Goal: Information Seeking & Learning: Learn about a topic

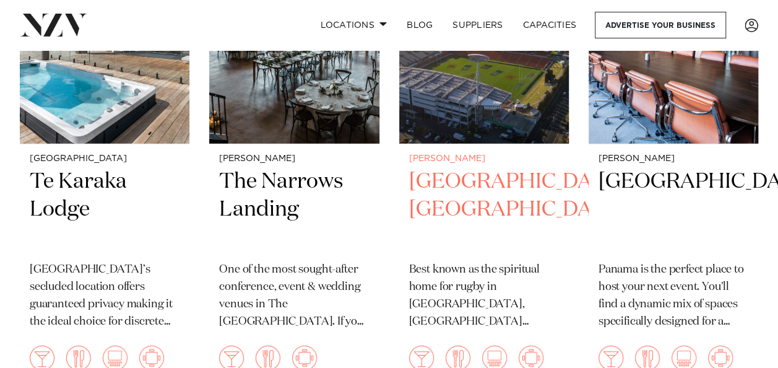
scroll to position [1609, 0]
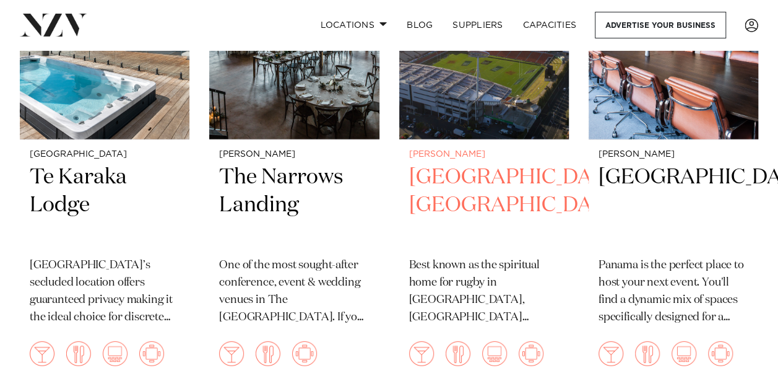
click at [468, 181] on h2 "[GEOGRAPHIC_DATA] [GEOGRAPHIC_DATA]" at bounding box center [484, 205] width 150 height 84
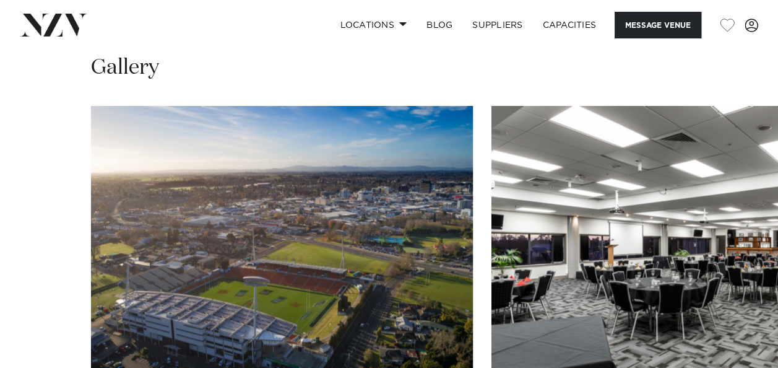
scroll to position [928, 0]
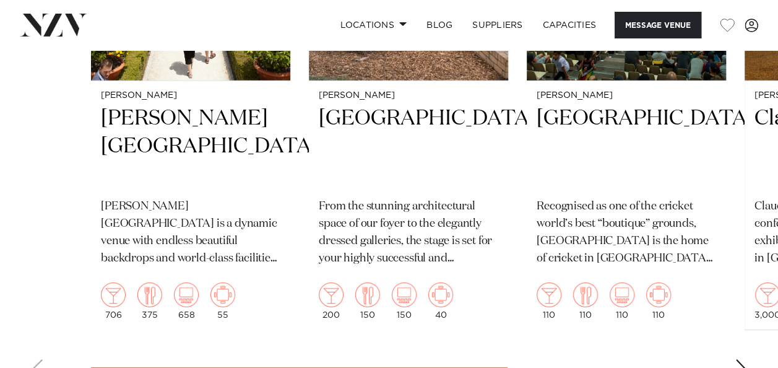
scroll to position [1671, 0]
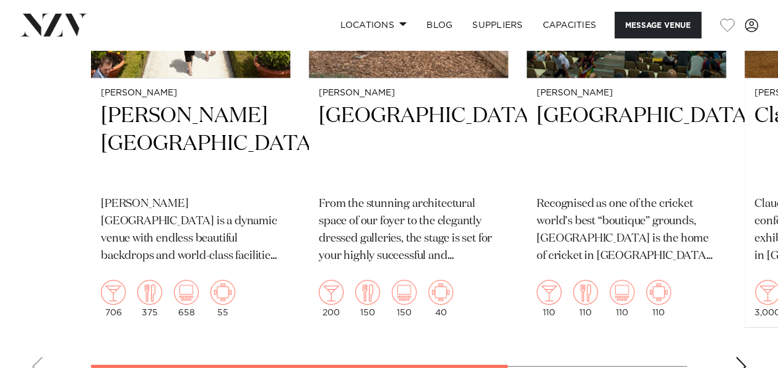
click at [740, 356] on div "Next slide" at bounding box center [741, 366] width 12 height 20
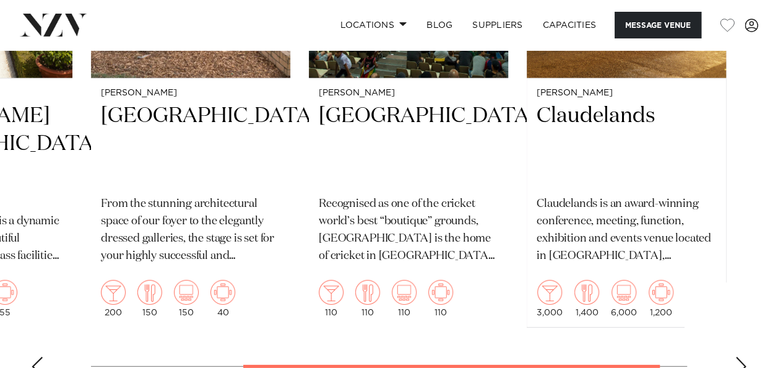
click at [740, 356] on div "Next slide" at bounding box center [741, 366] width 12 height 20
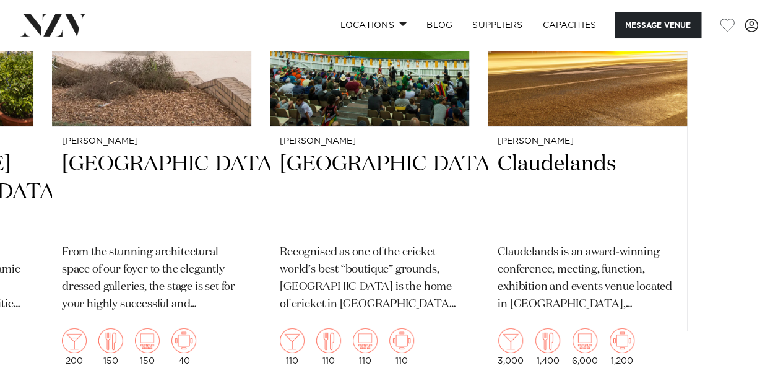
scroll to position [1626, 0]
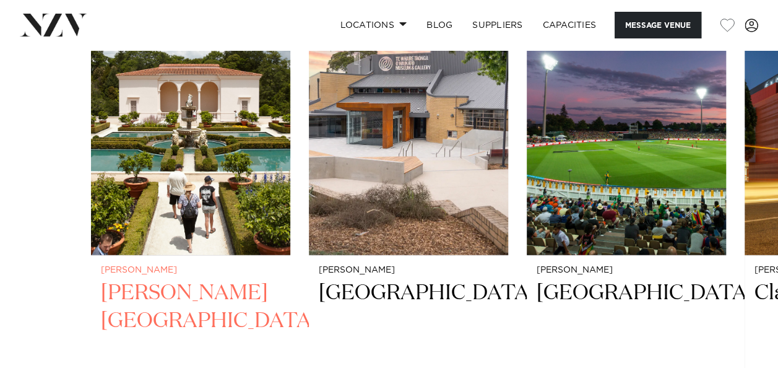
scroll to position [1317, 0]
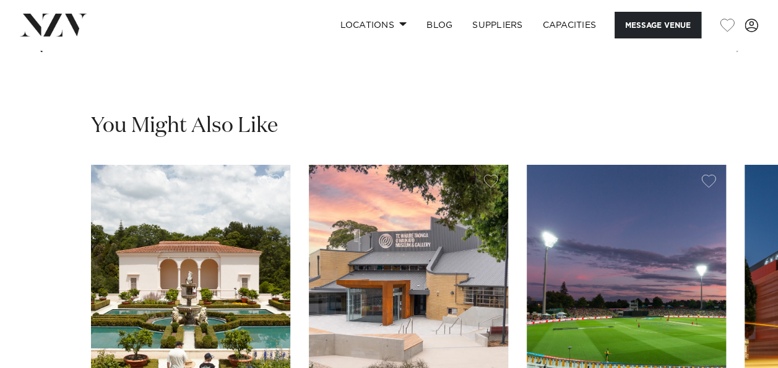
click at [215, 230] on img "1 / 4" at bounding box center [190, 298] width 199 height 267
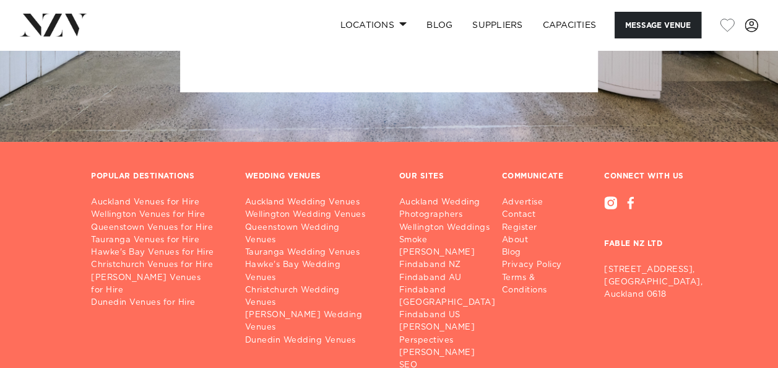
scroll to position [2367, 0]
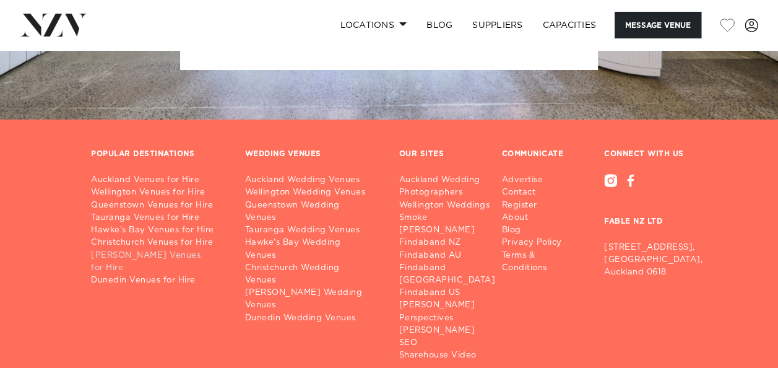
click at [119, 249] on link "[PERSON_NAME] Venues for Hire" at bounding box center [158, 261] width 134 height 25
click at [91, 249] on link "[PERSON_NAME] Venues for Hire" at bounding box center [158, 261] width 134 height 25
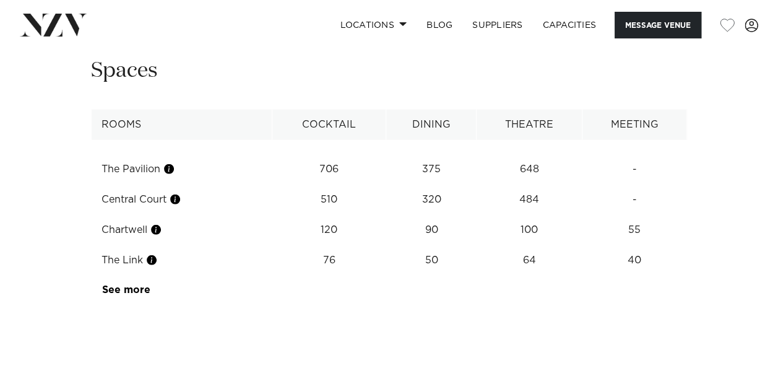
scroll to position [1609, 0]
click at [140, 283] on link "See more" at bounding box center [150, 288] width 97 height 10
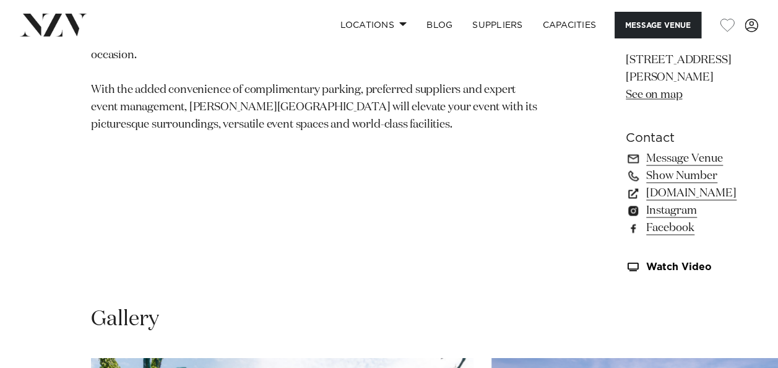
scroll to position [928, 0]
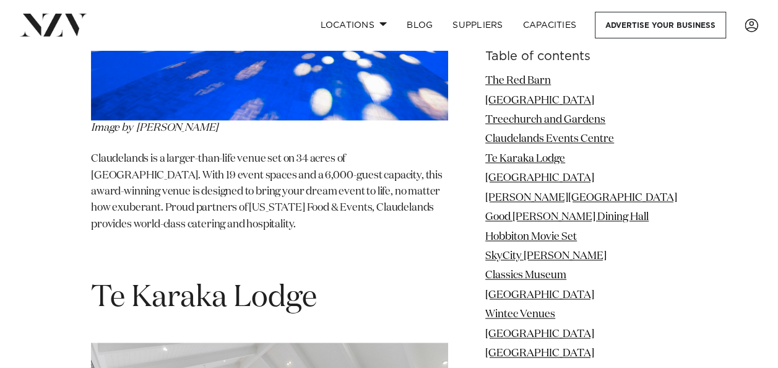
scroll to position [3156, 0]
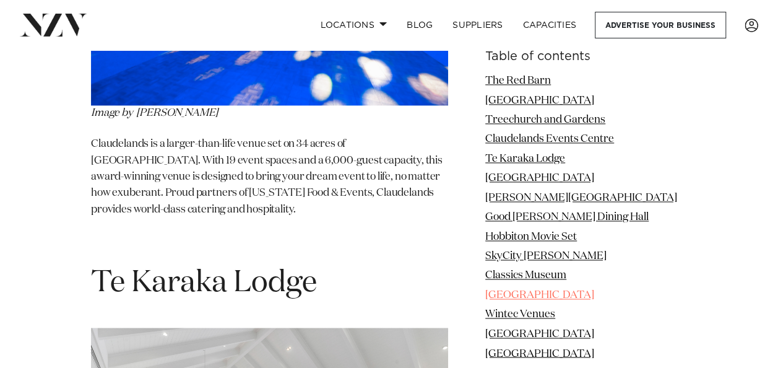
click at [532, 294] on link "[GEOGRAPHIC_DATA]" at bounding box center [539, 295] width 109 height 11
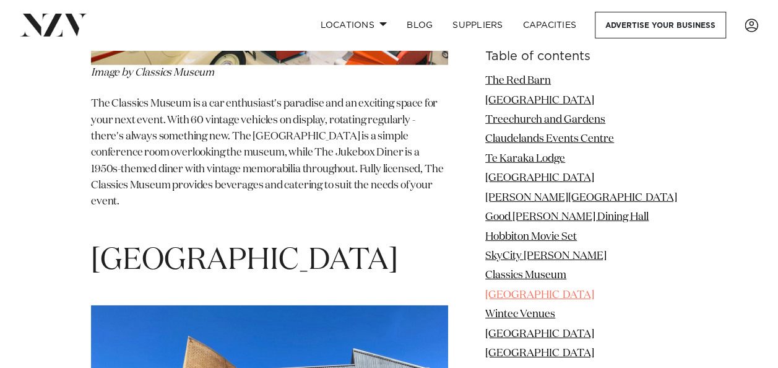
scroll to position [6376, 0]
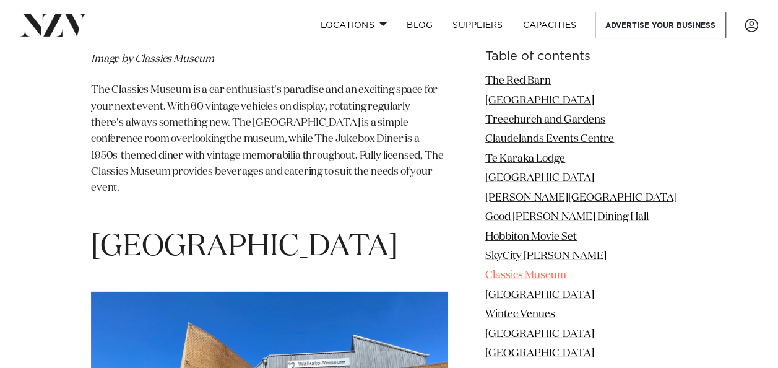
click at [532, 277] on link "Classics Museum" at bounding box center [525, 275] width 81 height 11
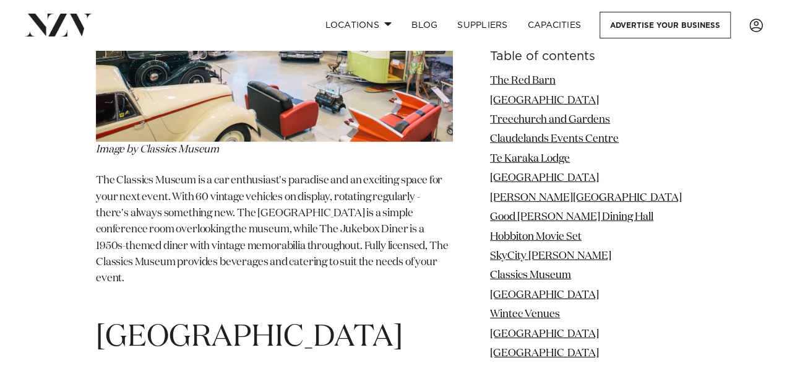
scroll to position [6038, 0]
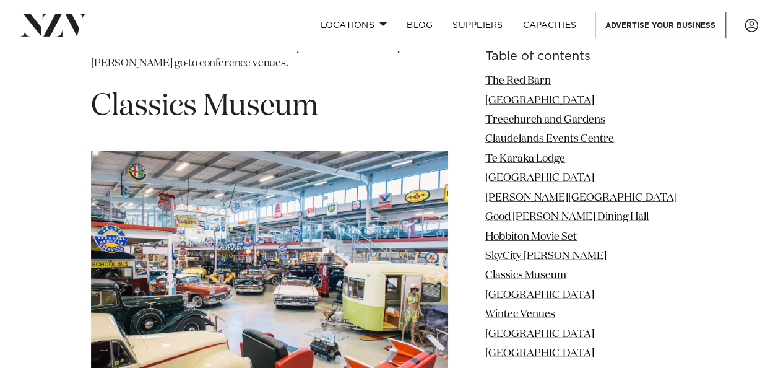
click at [262, 224] on img at bounding box center [269, 270] width 357 height 238
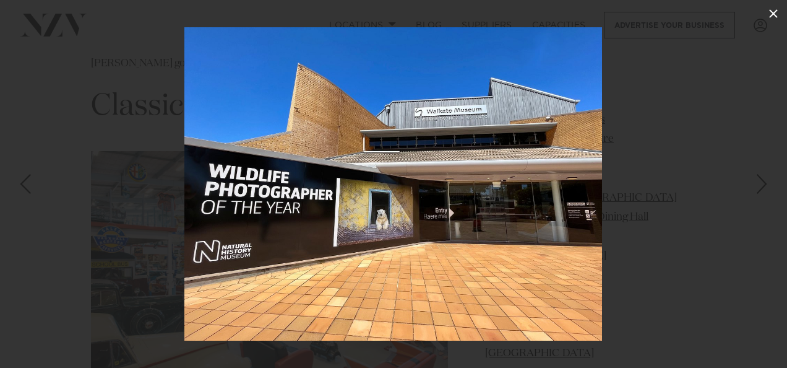
click at [775, 13] on icon at bounding box center [773, 13] width 15 height 15
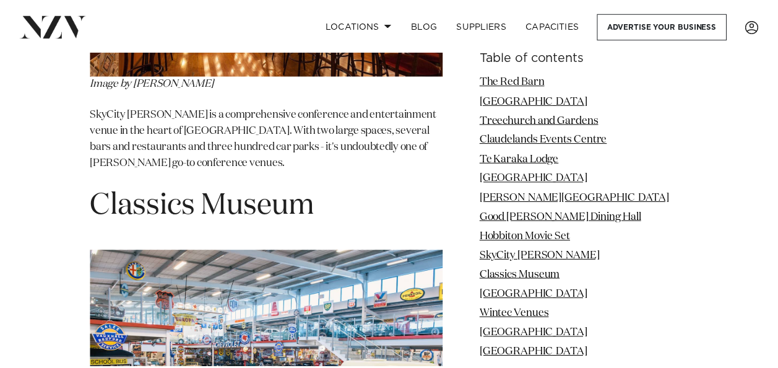
scroll to position [5915, 0]
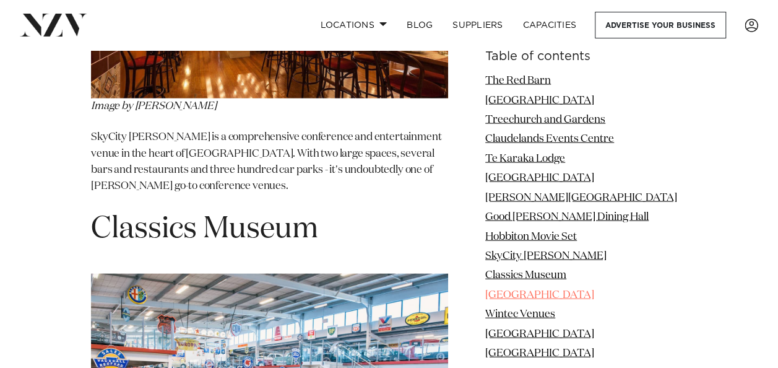
click at [514, 295] on link "[GEOGRAPHIC_DATA]" at bounding box center [539, 295] width 109 height 11
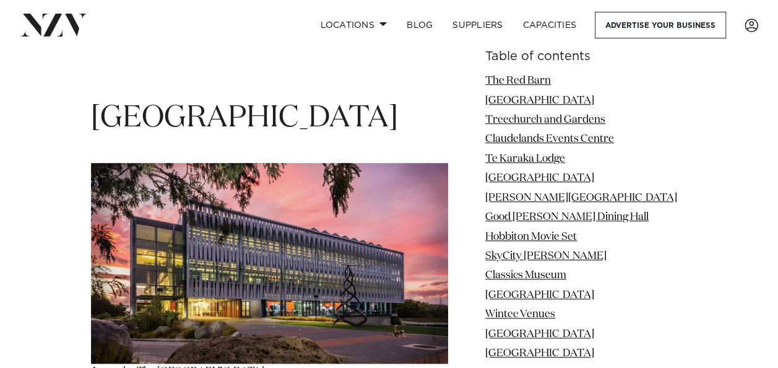
scroll to position [7490, 0]
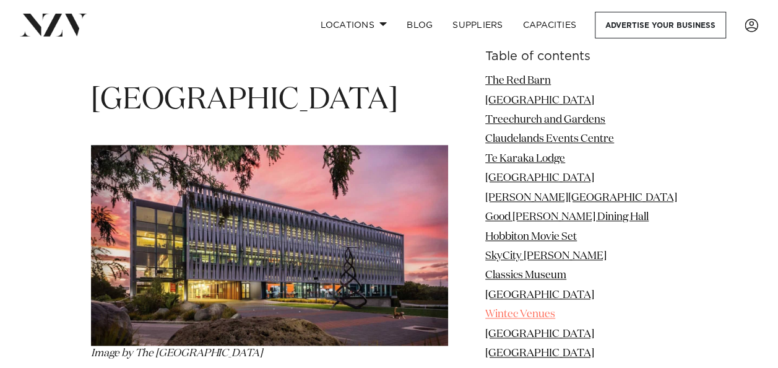
click at [519, 316] on link "Wintec Venues" at bounding box center [520, 314] width 70 height 11
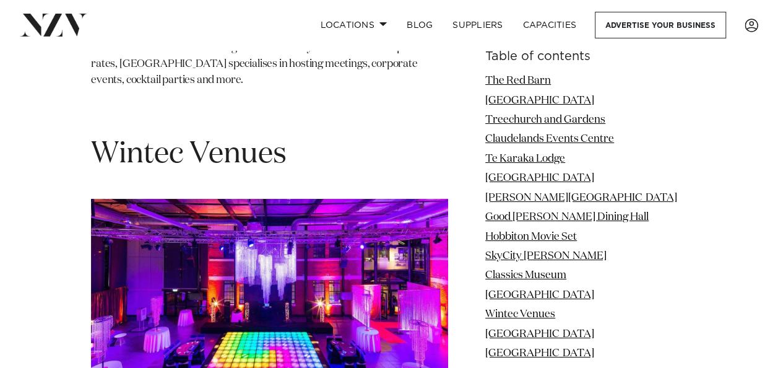
scroll to position [7113, 0]
